Goal: Task Accomplishment & Management: Use online tool/utility

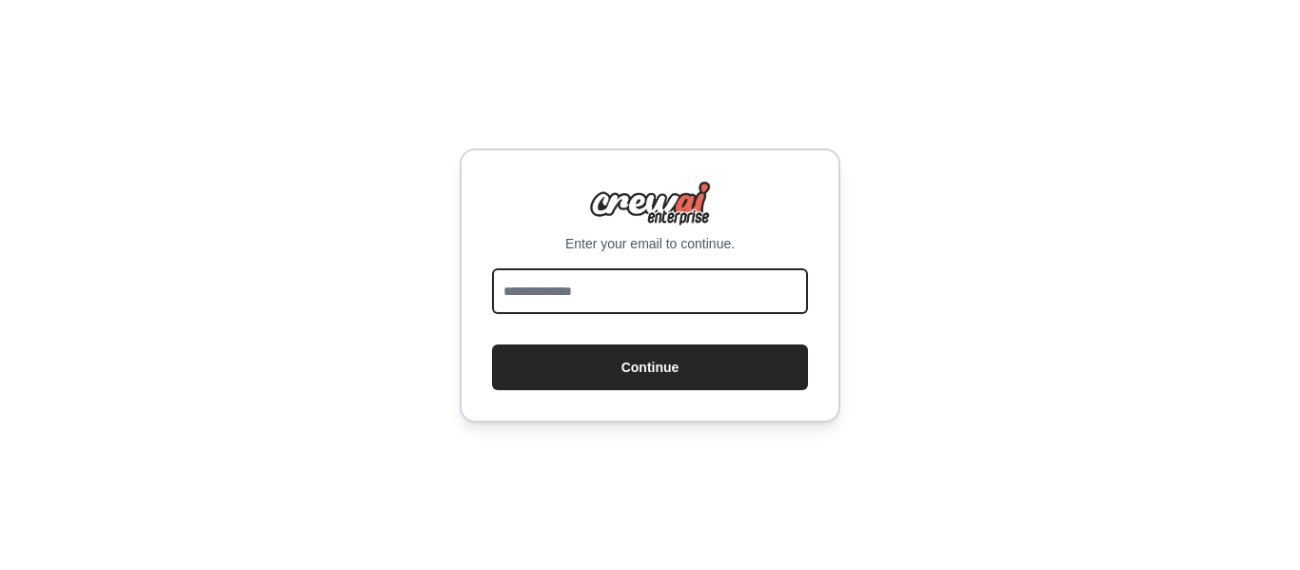
click at [590, 284] on input "email" at bounding box center [650, 291] width 316 height 46
type input "**********"
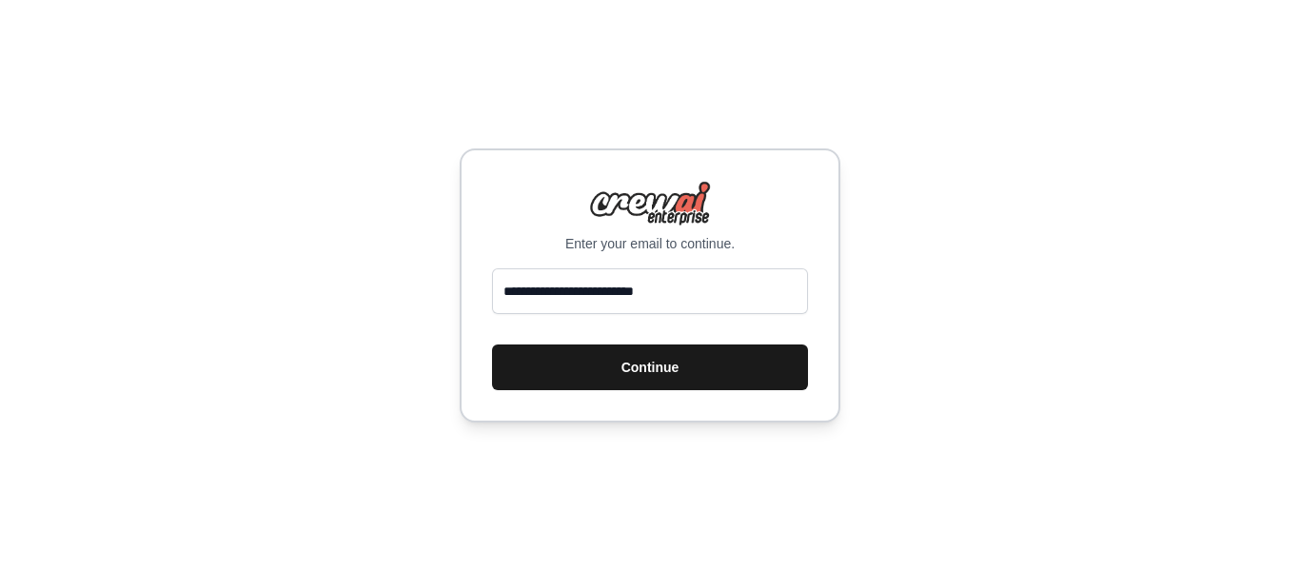
click at [614, 360] on button "Continue" at bounding box center [650, 368] width 316 height 46
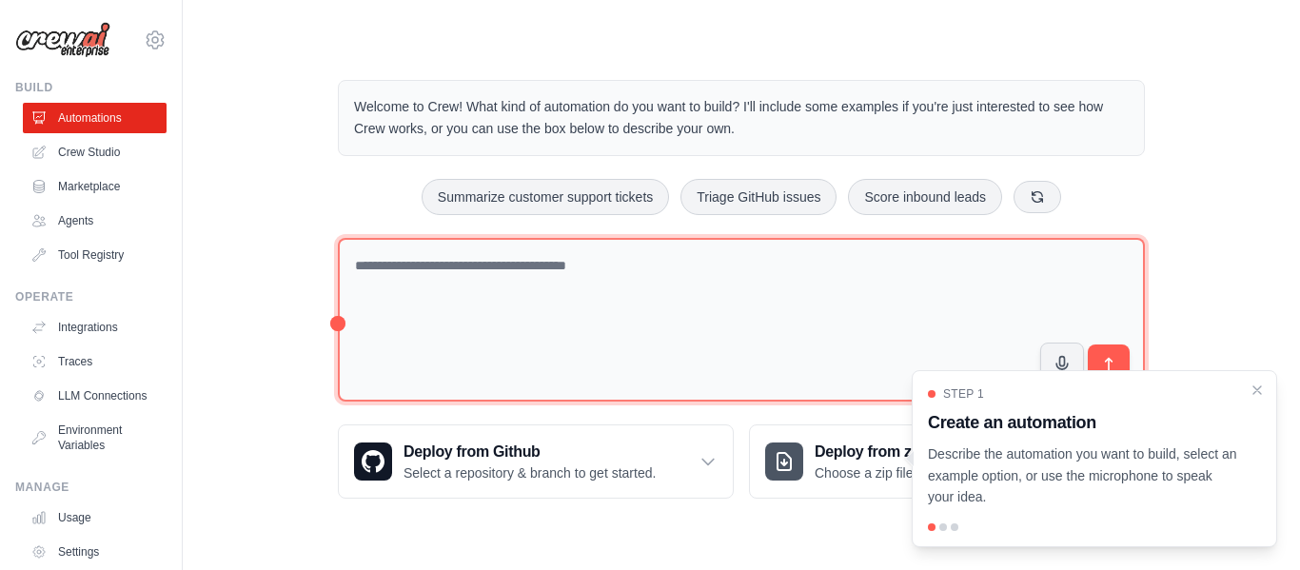
click at [638, 251] on textarea at bounding box center [741, 320] width 807 height 165
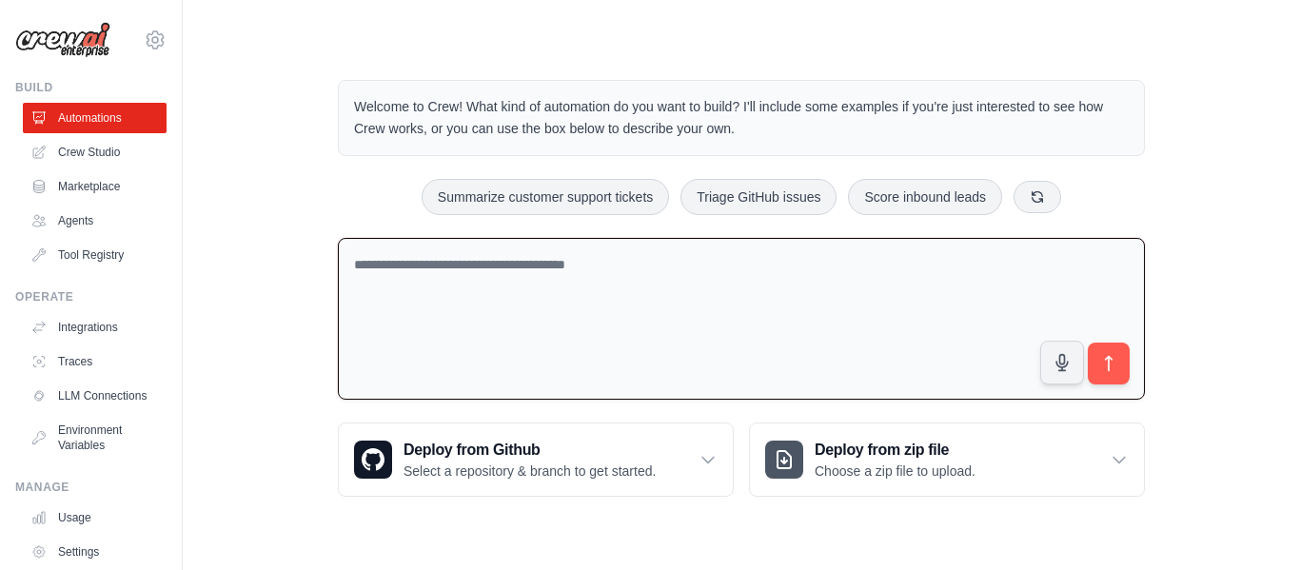
click at [396, 272] on textarea at bounding box center [741, 319] width 807 height 163
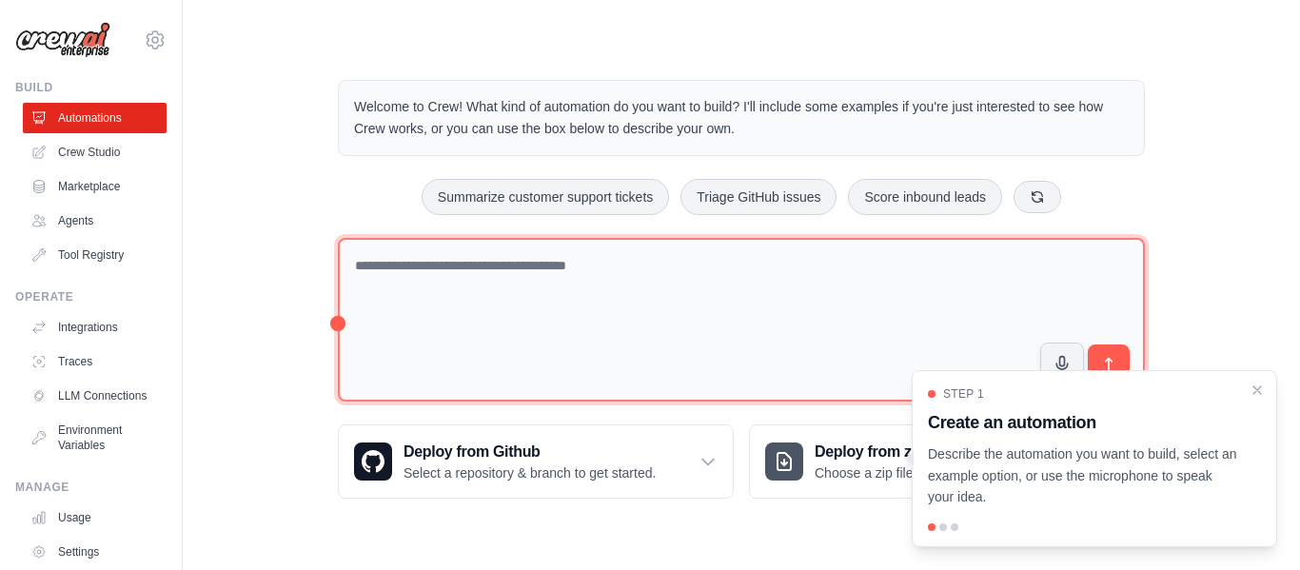
click at [607, 315] on textarea at bounding box center [741, 320] width 807 height 165
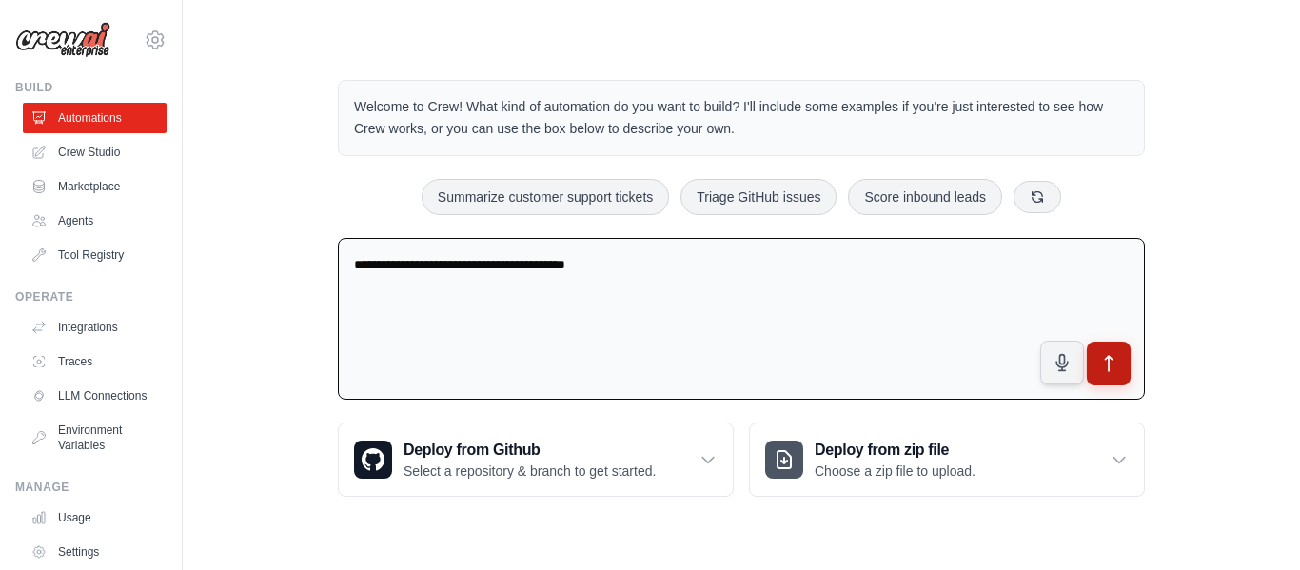
type textarea "**********"
click at [1105, 367] on icon "submit" at bounding box center [1109, 364] width 20 height 20
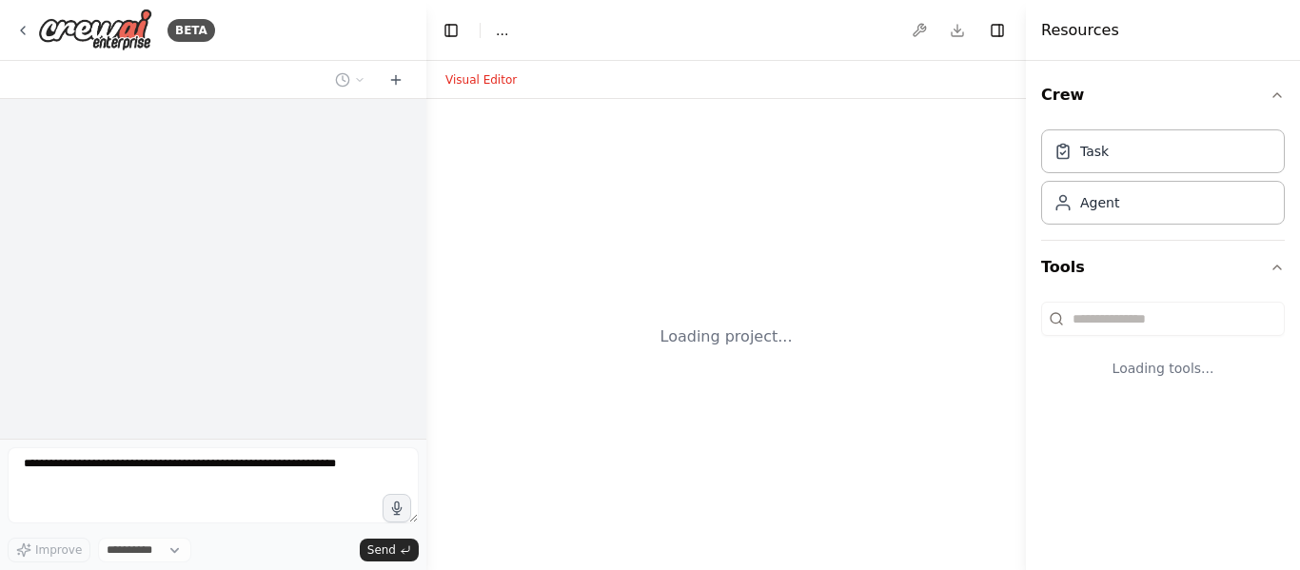
select select "****"
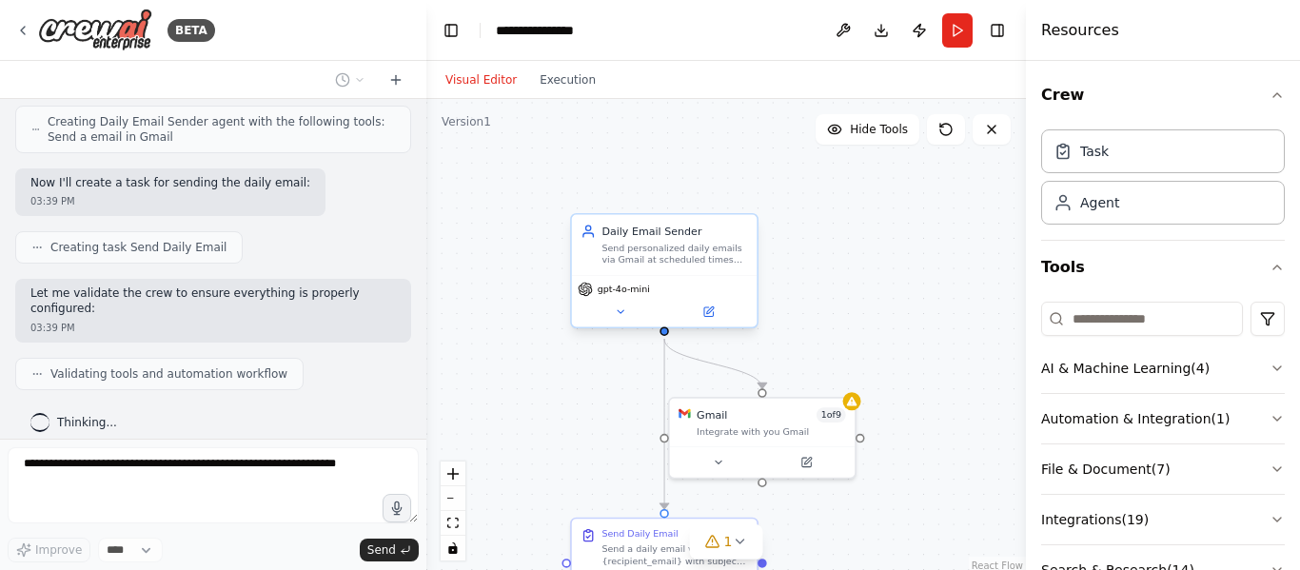
scroll to position [659, 0]
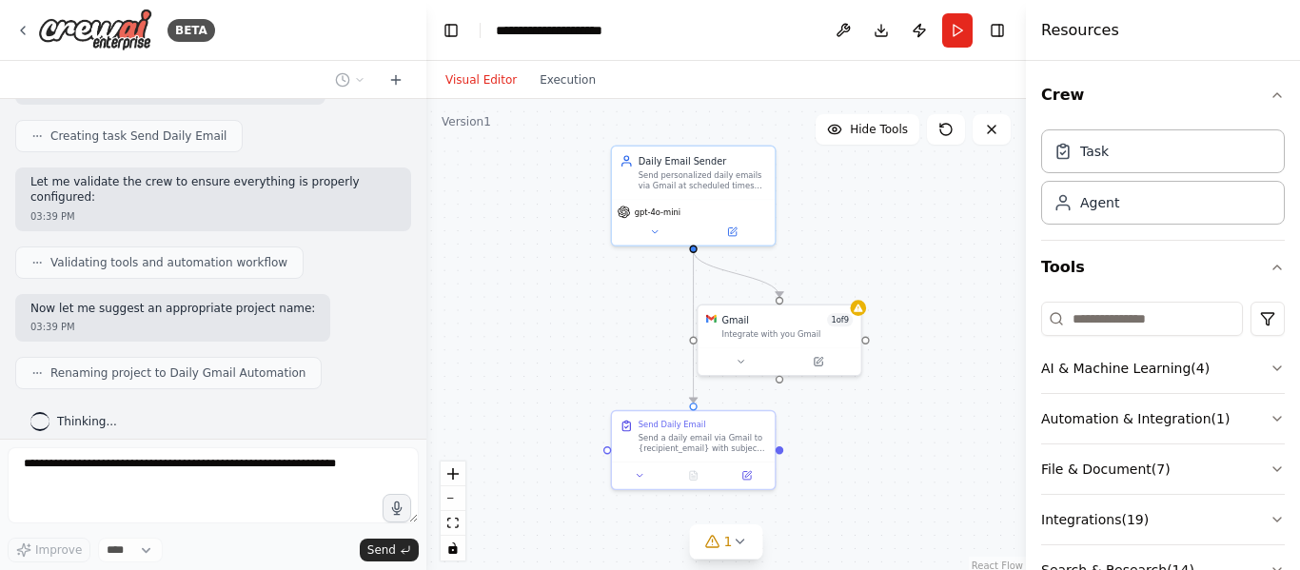
drag, startPoint x: 891, startPoint y: 296, endPoint x: 901, endPoint y: 215, distance: 81.6
click at [901, 215] on div ".deletable-edge-delete-btn { width: 20px; height: 20px; border: 0px solid #ffff…" at bounding box center [726, 337] width 600 height 476
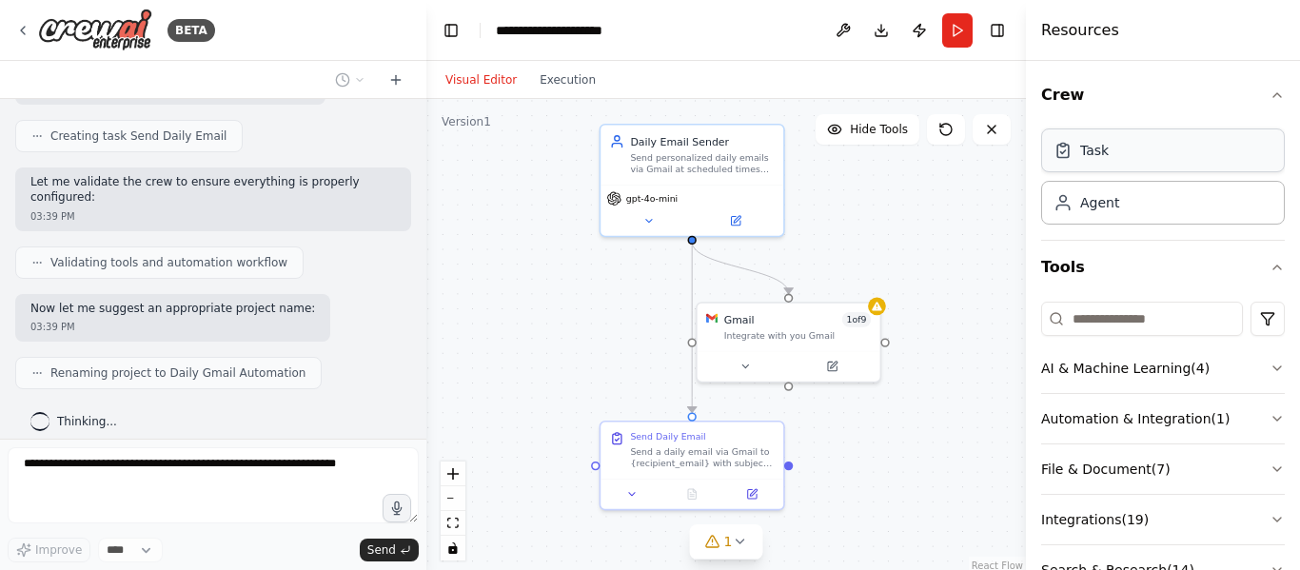
click at [1119, 156] on div "Task" at bounding box center [1163, 150] width 244 height 44
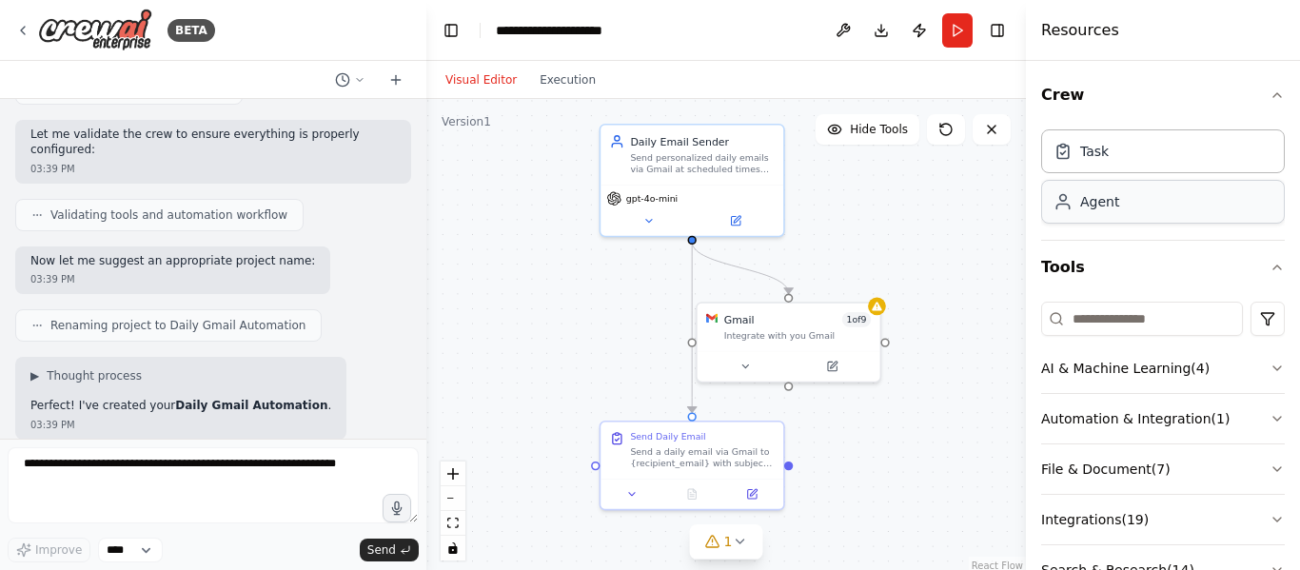
click at [1128, 187] on div "Agent" at bounding box center [1163, 202] width 244 height 44
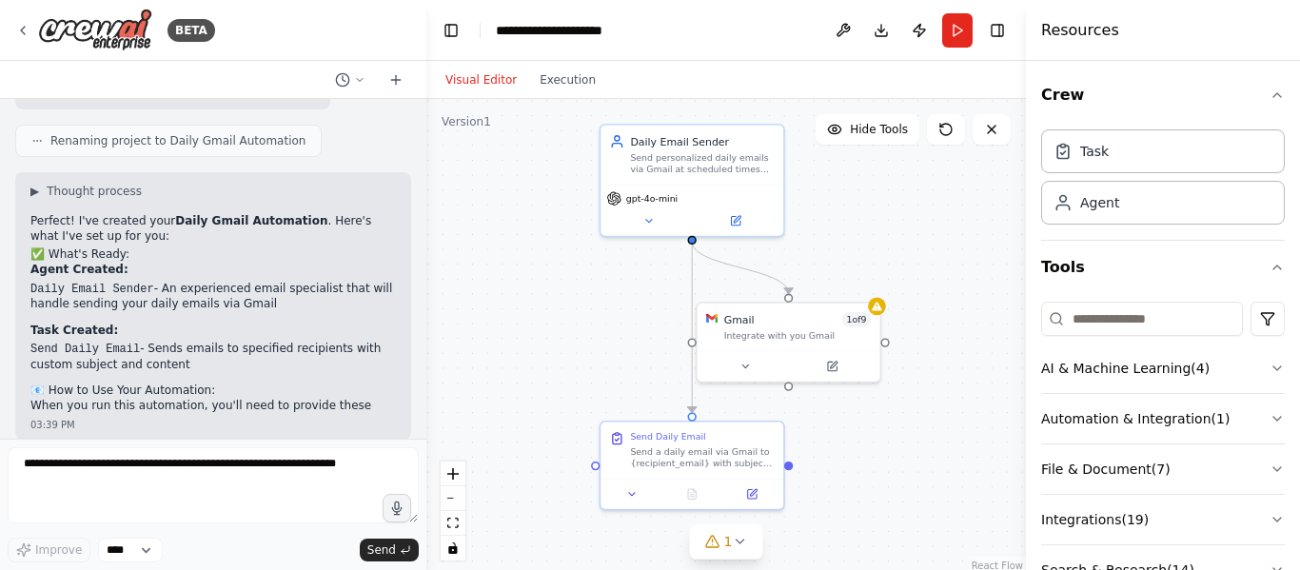
click at [306, 324] on div "▶ Thought process Perfect! I've created your Daily Gmail Automation . Here's wh…" at bounding box center [212, 299] width 365 height 230
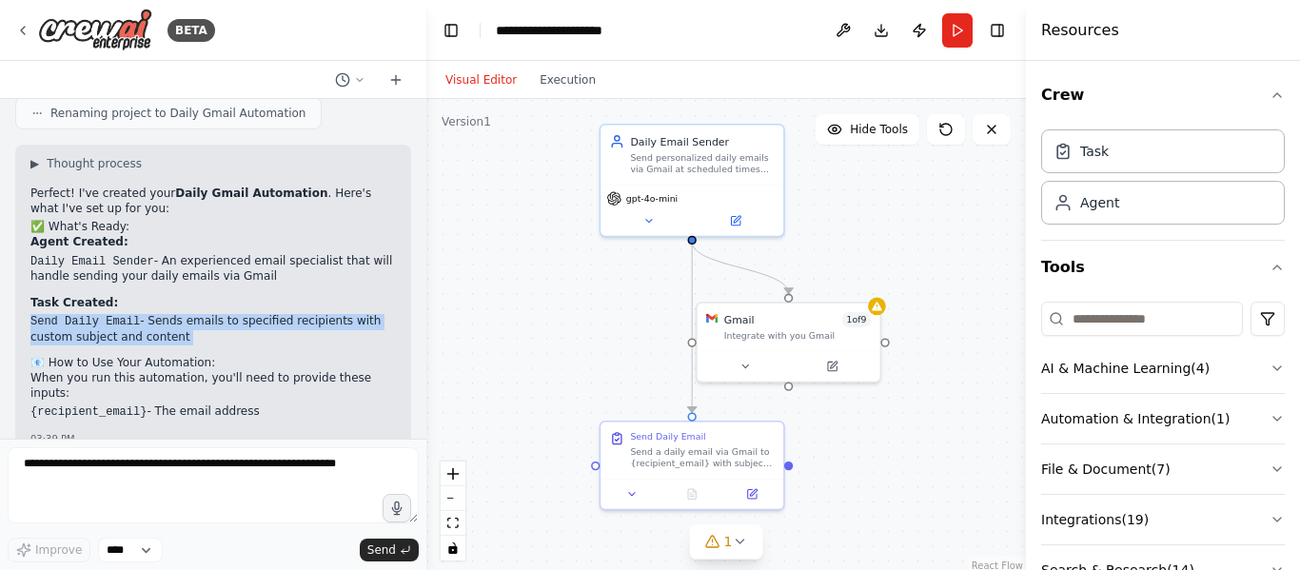
click at [306, 324] on li "Send Daily Email - Sends emails to specified recipients with custom subject and…" at bounding box center [212, 329] width 365 height 30
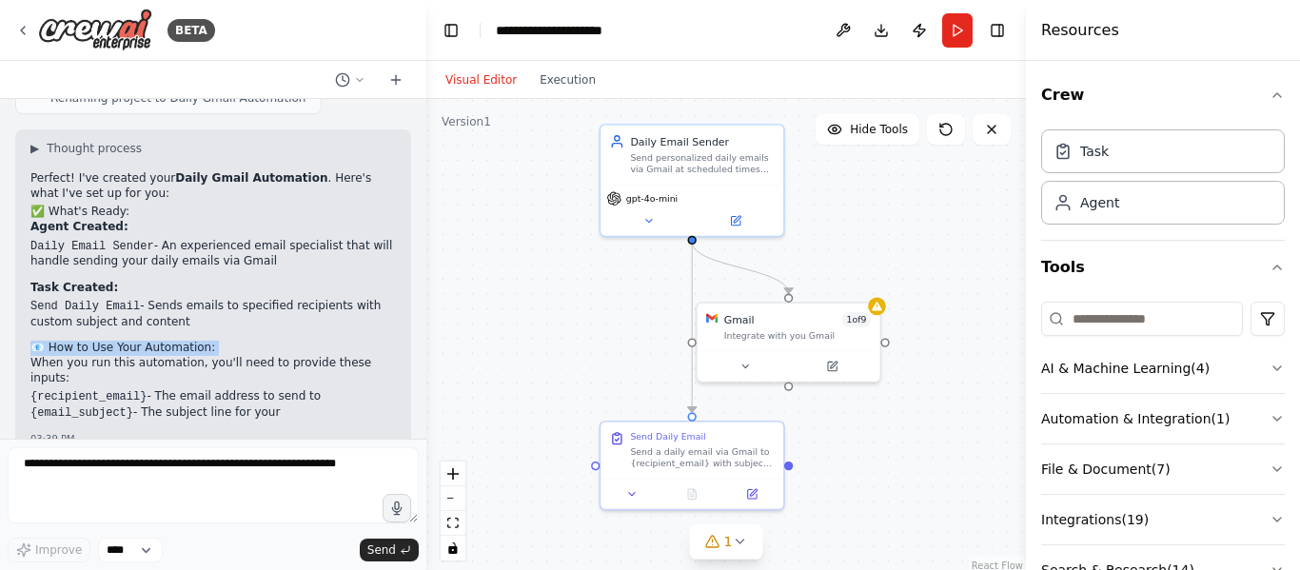
click at [306, 324] on div "▶ Thought process Perfect! I've created your Daily Gmail Automation . Here's wh…" at bounding box center [212, 281] width 365 height 280
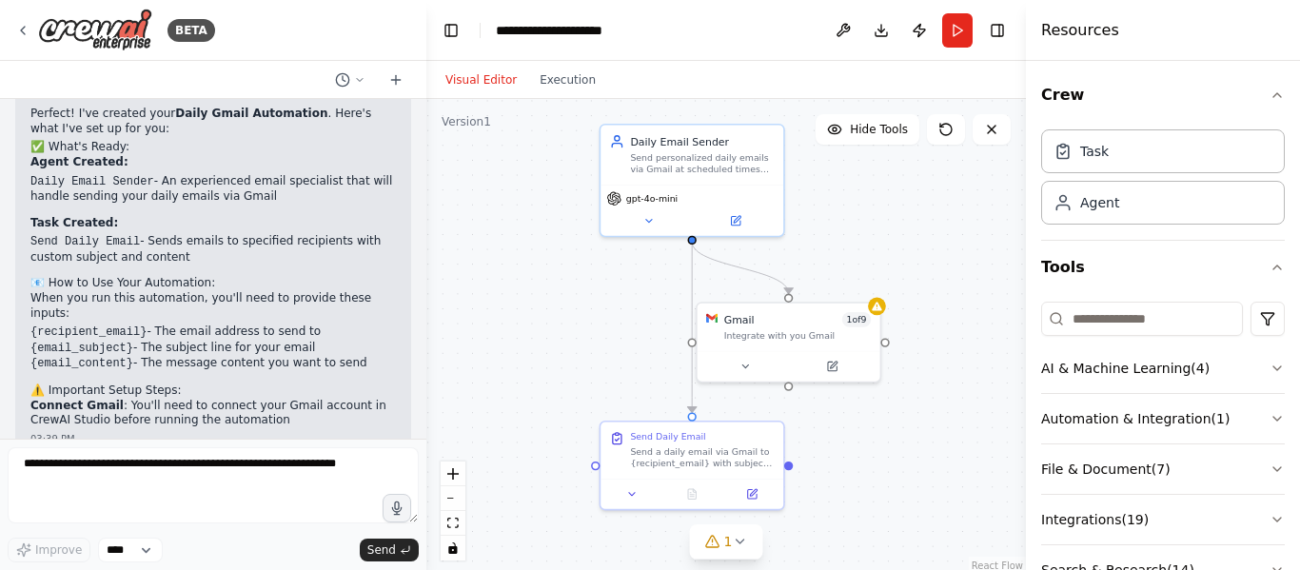
click at [305, 325] on ul "{recipient_email} - The email address to send to {email_subject} - The subject …" at bounding box center [212, 349] width 365 height 48
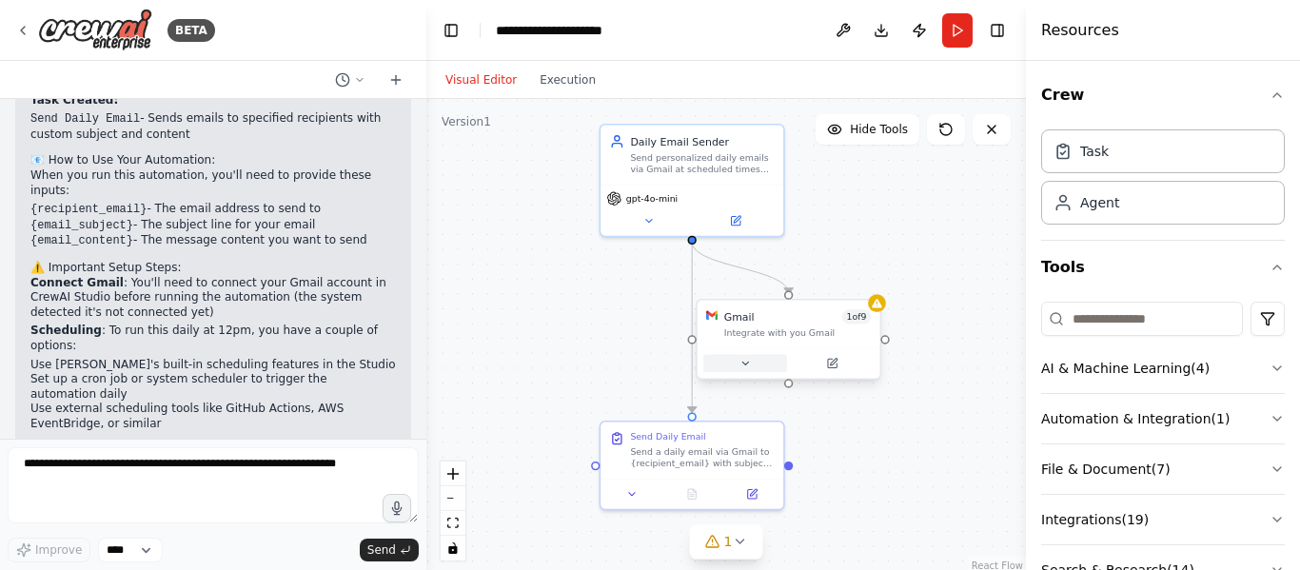
click at [740, 369] on icon at bounding box center [745, 363] width 11 height 11
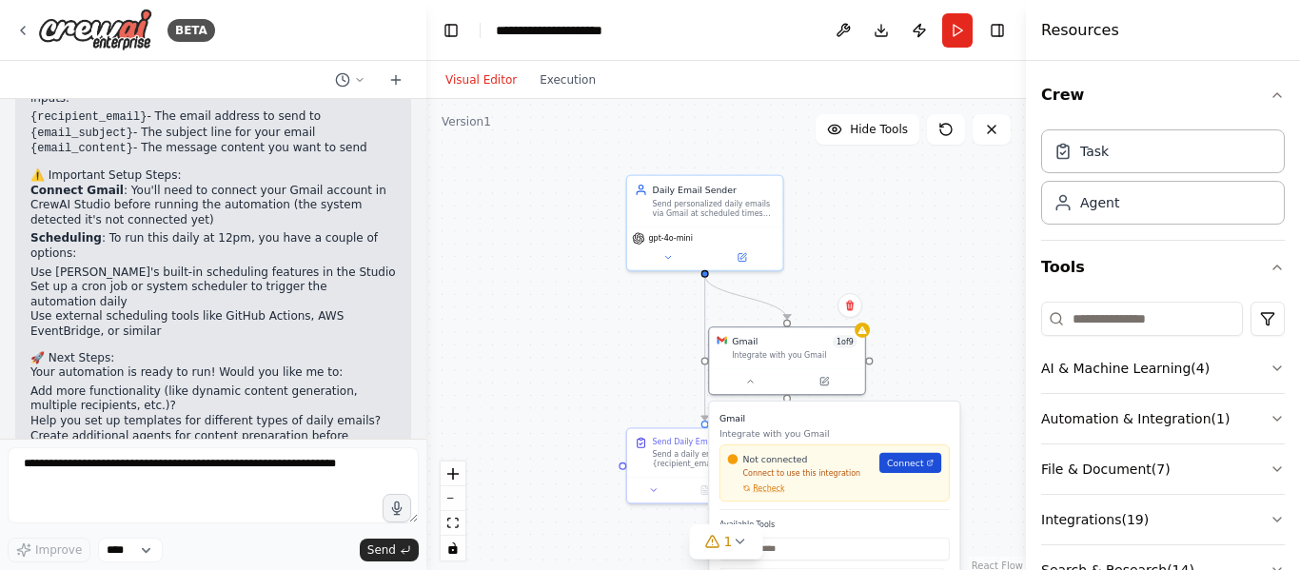
scroll to position [1229, 0]
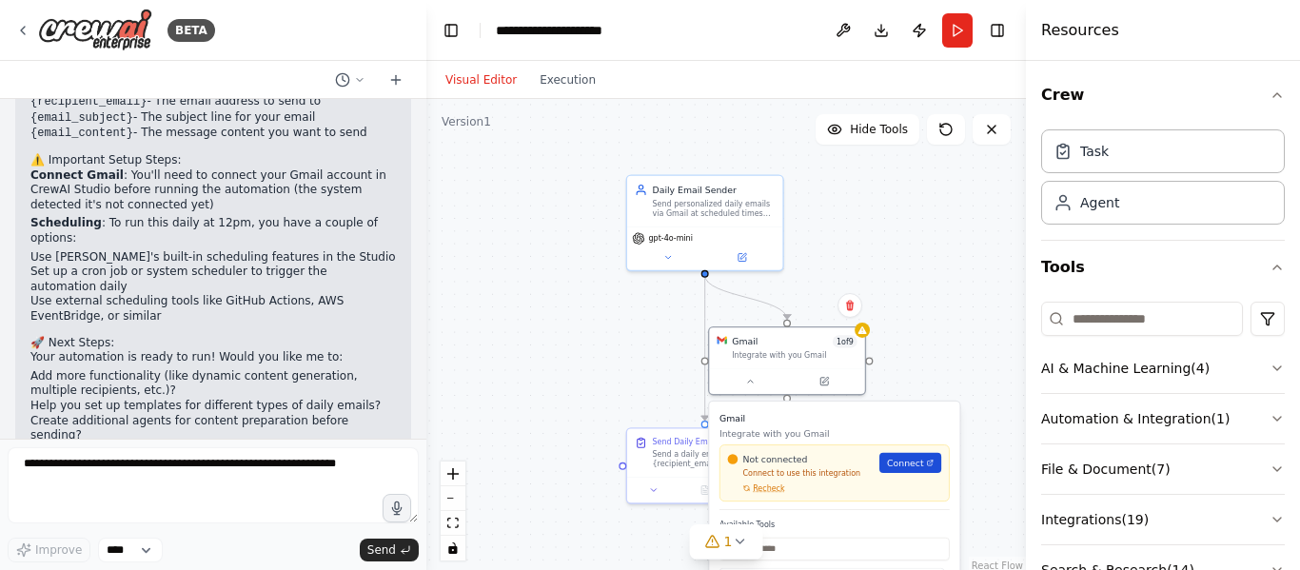
click at [897, 462] on span "Connect" at bounding box center [905, 463] width 36 height 12
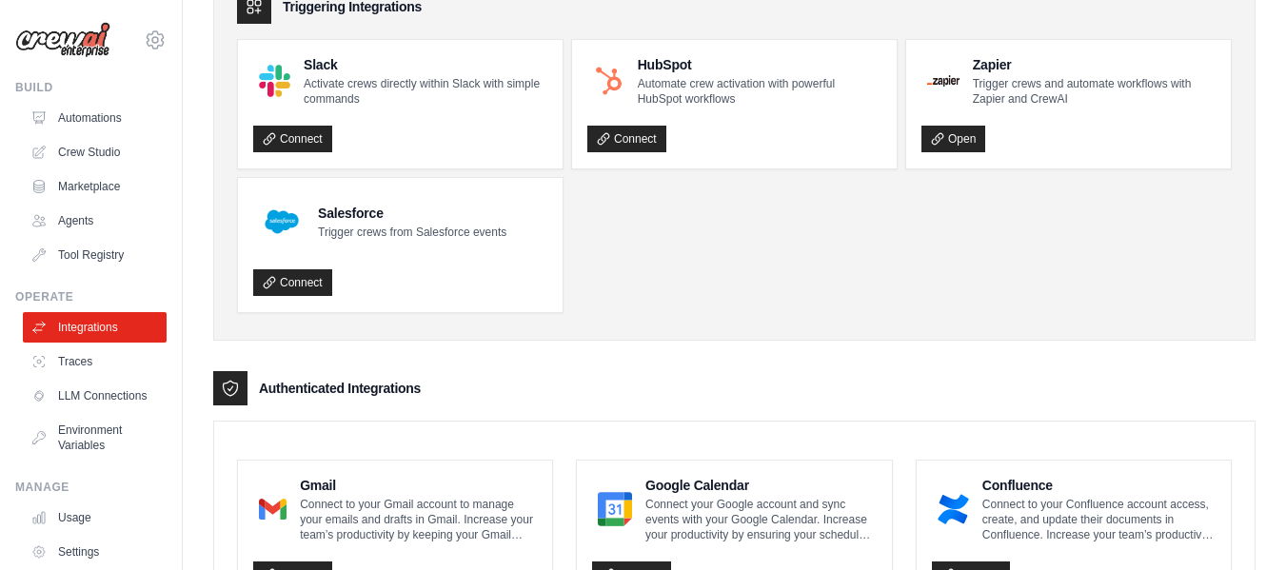
scroll to position [341, 0]
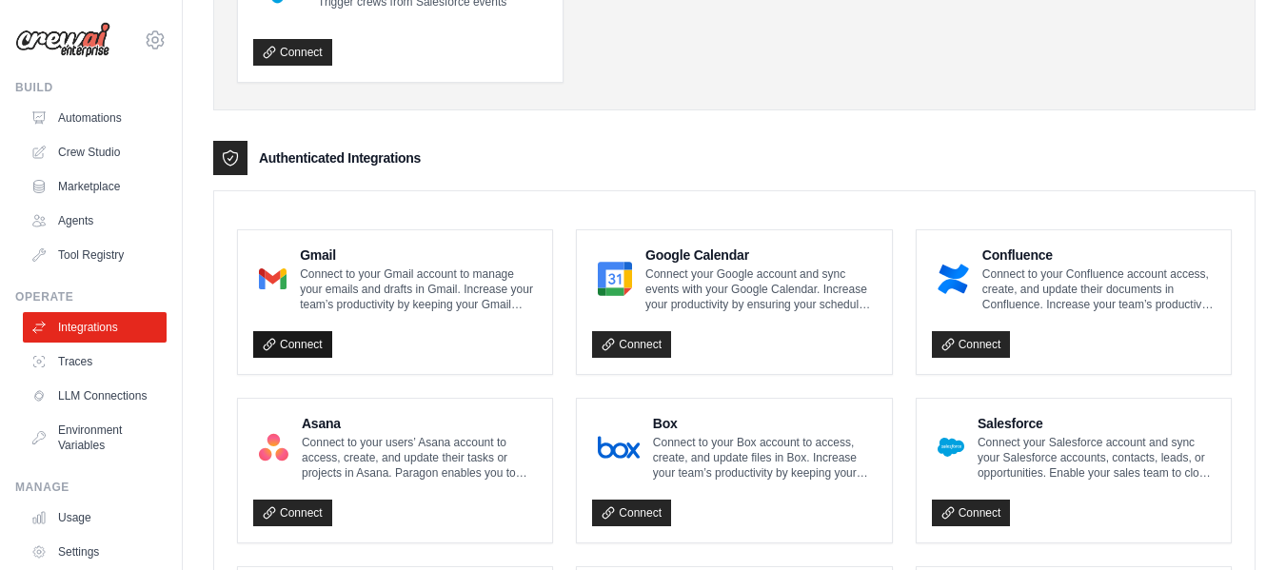
click at [284, 341] on link "Connect" at bounding box center [292, 344] width 79 height 27
